Goal: Information Seeking & Learning: Compare options

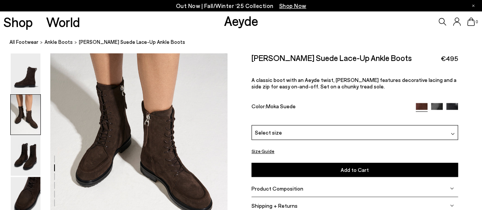
scroll to position [305, 0]
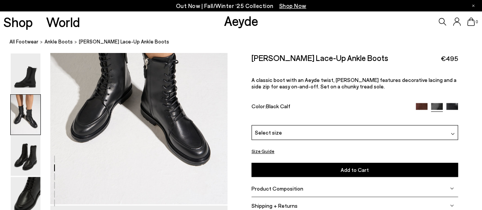
scroll to position [305, 0]
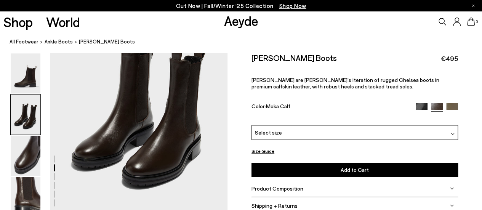
scroll to position [305, 0]
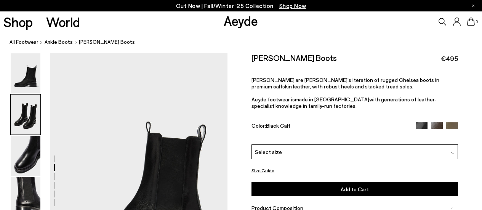
scroll to position [305, 0]
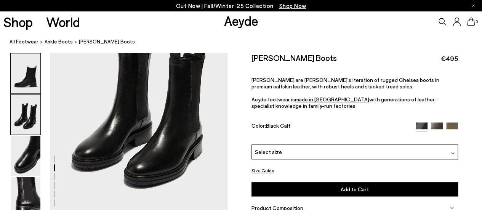
click at [26, 80] on img at bounding box center [26, 73] width 30 height 40
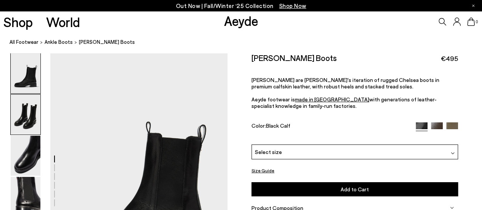
scroll to position [0, 0]
click at [18, 133] on img at bounding box center [26, 115] width 30 height 40
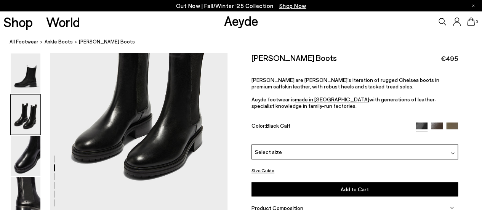
scroll to position [276, 0]
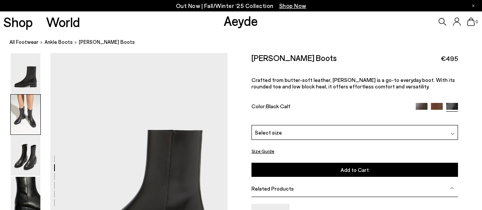
scroll to position [314, 0]
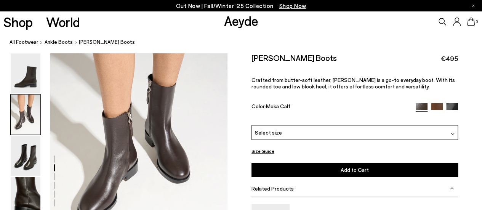
scroll to position [276, 0]
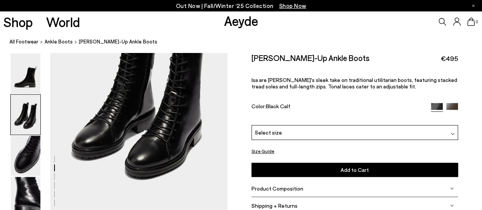
scroll to position [267, 0]
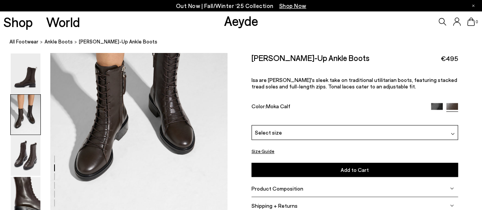
scroll to position [305, 0]
